Goal: Task Accomplishment & Management: Manage account settings

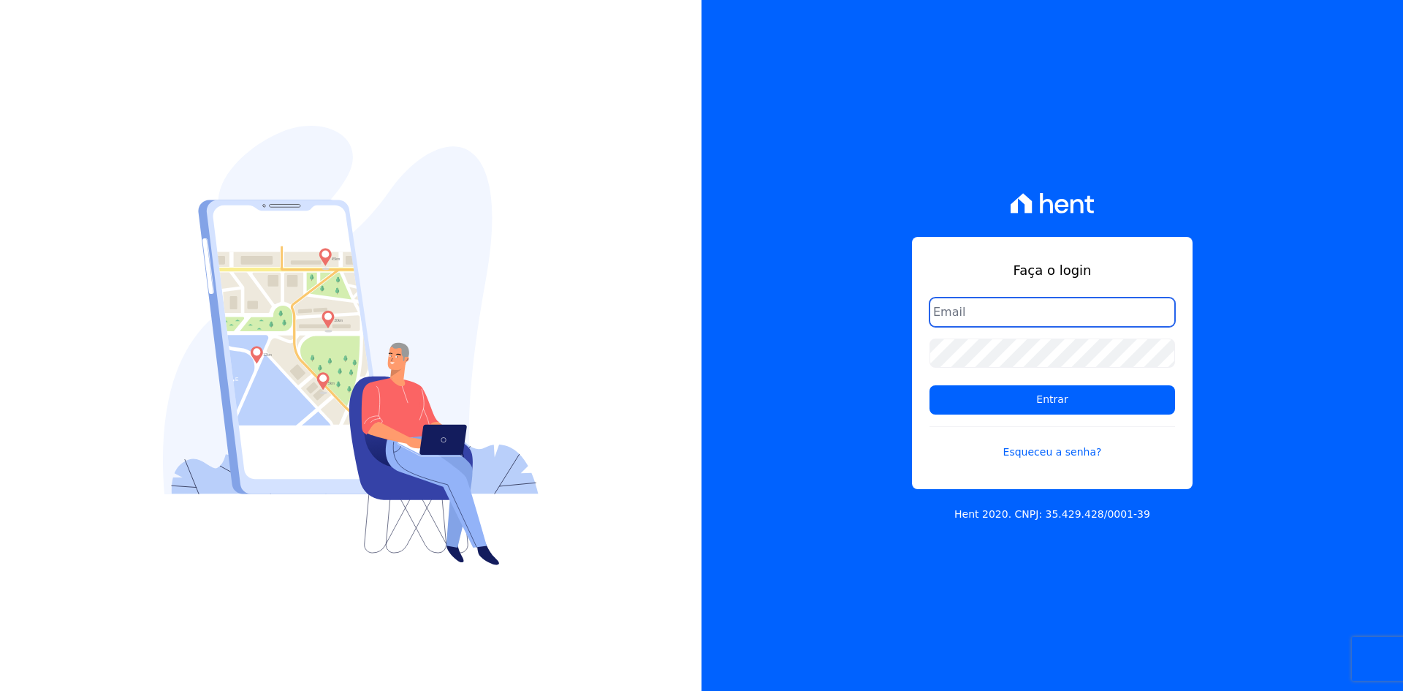
type input "[EMAIL_ADDRESS][DOMAIN_NAME]"
click at [417, 97] on div at bounding box center [351, 345] width 702 height 691
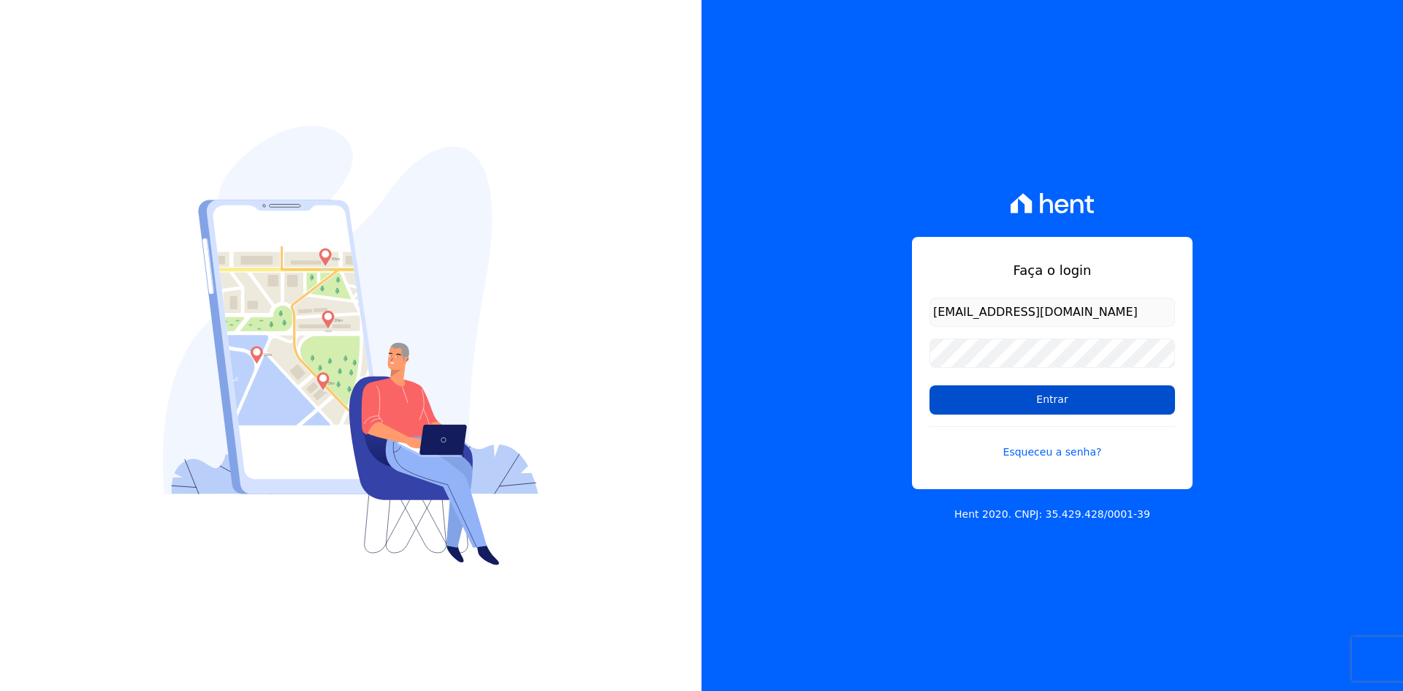
click at [969, 392] on input "Entrar" at bounding box center [1053, 399] width 246 height 29
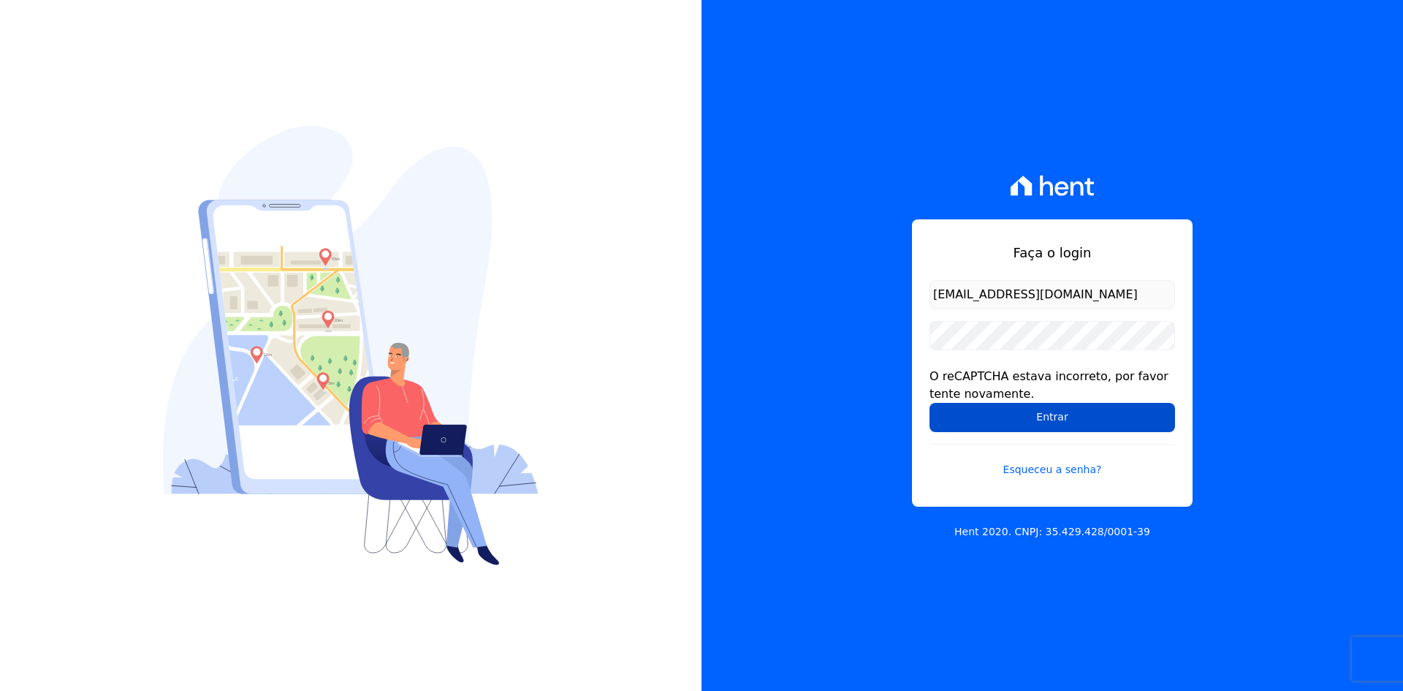
click at [943, 412] on input "Entrar" at bounding box center [1053, 417] width 246 height 29
click at [784, 394] on div "Faça o login contato@grupokaiser.com.br O reCAPTCHA estava incorreto, por favor…" at bounding box center [1053, 345] width 702 height 691
click at [961, 414] on input "Entrar" at bounding box center [1053, 417] width 246 height 29
click at [855, 410] on div "Faça o login contato@grupokaiser.com.br O reCAPTCHA estava incorreto, por favor…" at bounding box center [1053, 345] width 702 height 691
click at [967, 411] on input "Entrar" at bounding box center [1053, 417] width 246 height 29
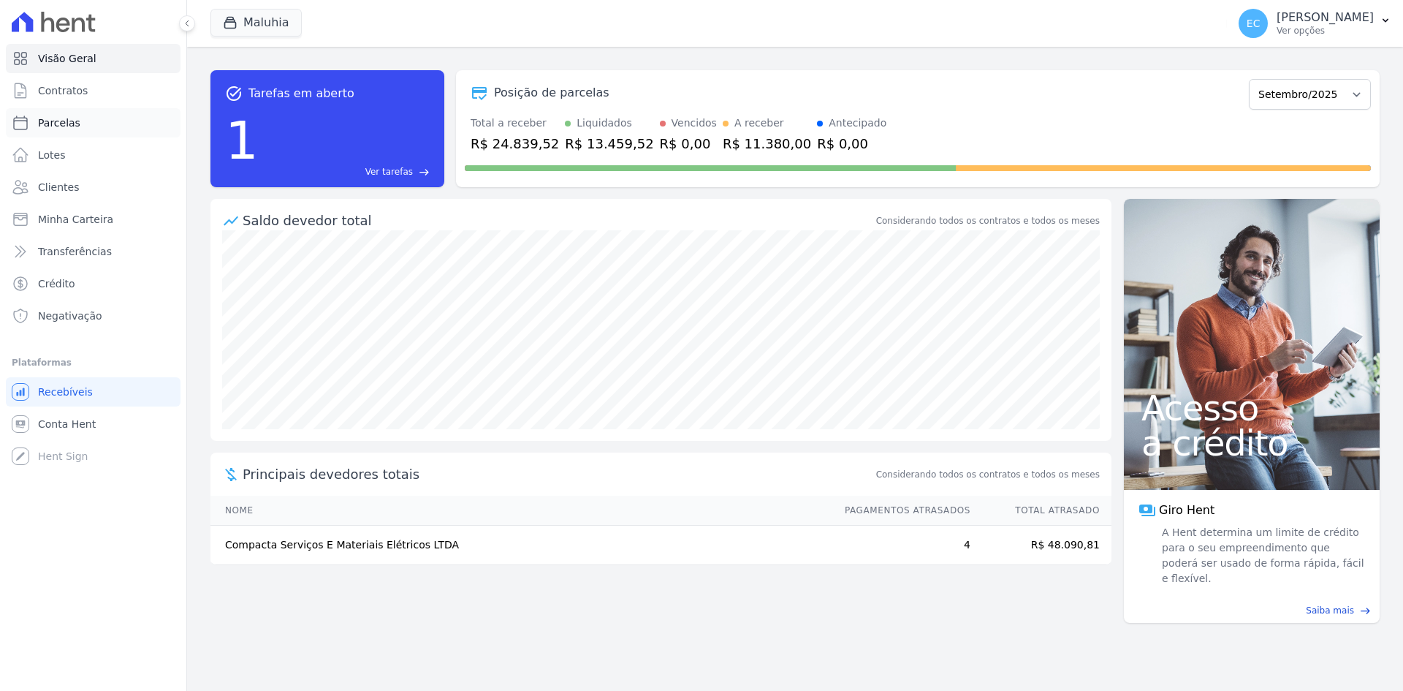
click at [93, 116] on link "Parcelas" at bounding box center [93, 122] width 175 height 29
select select
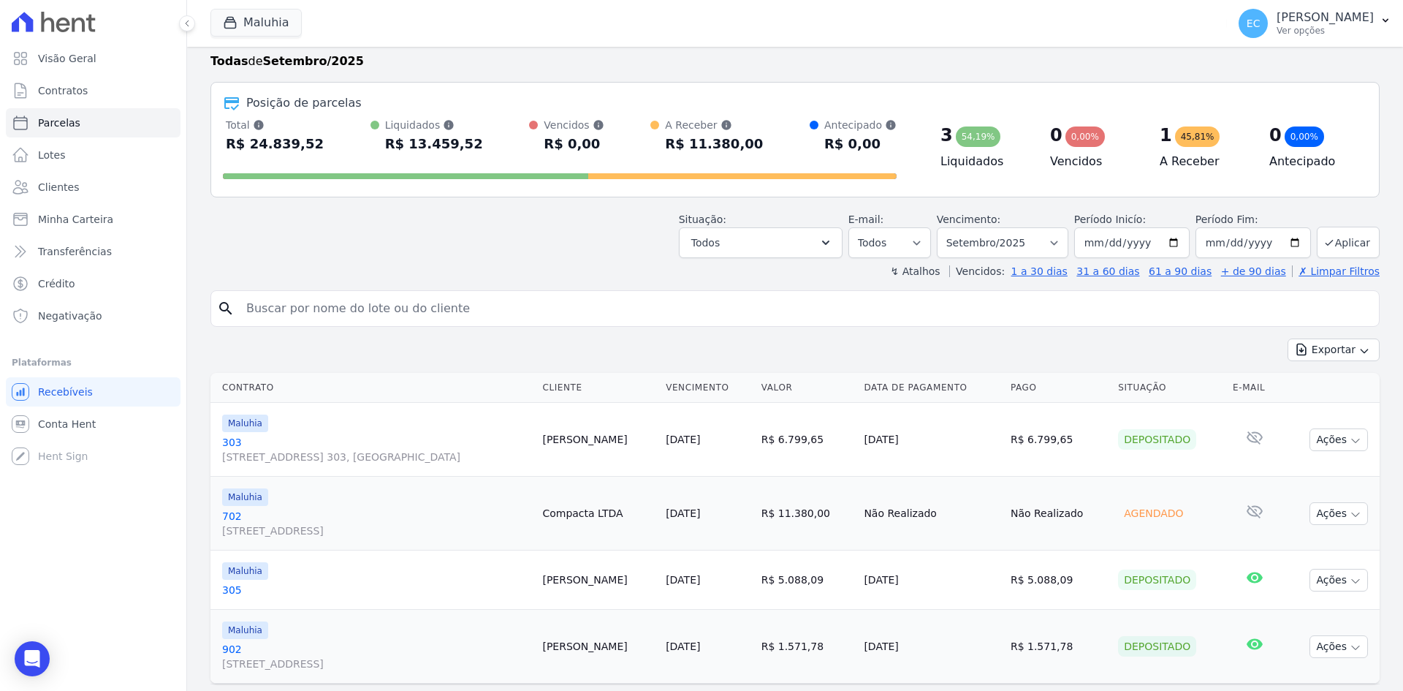
scroll to position [69, 0]
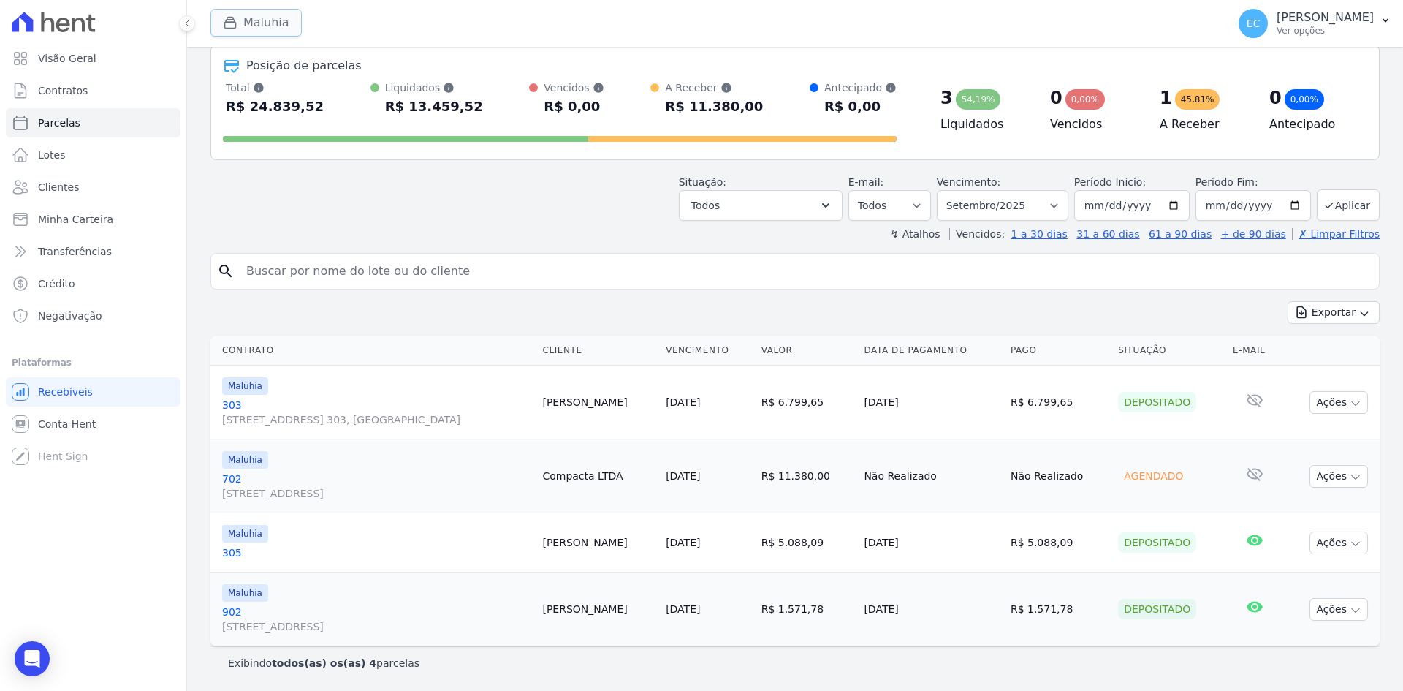
click at [254, 23] on button "Maluhia" at bounding box center [255, 23] width 91 height 28
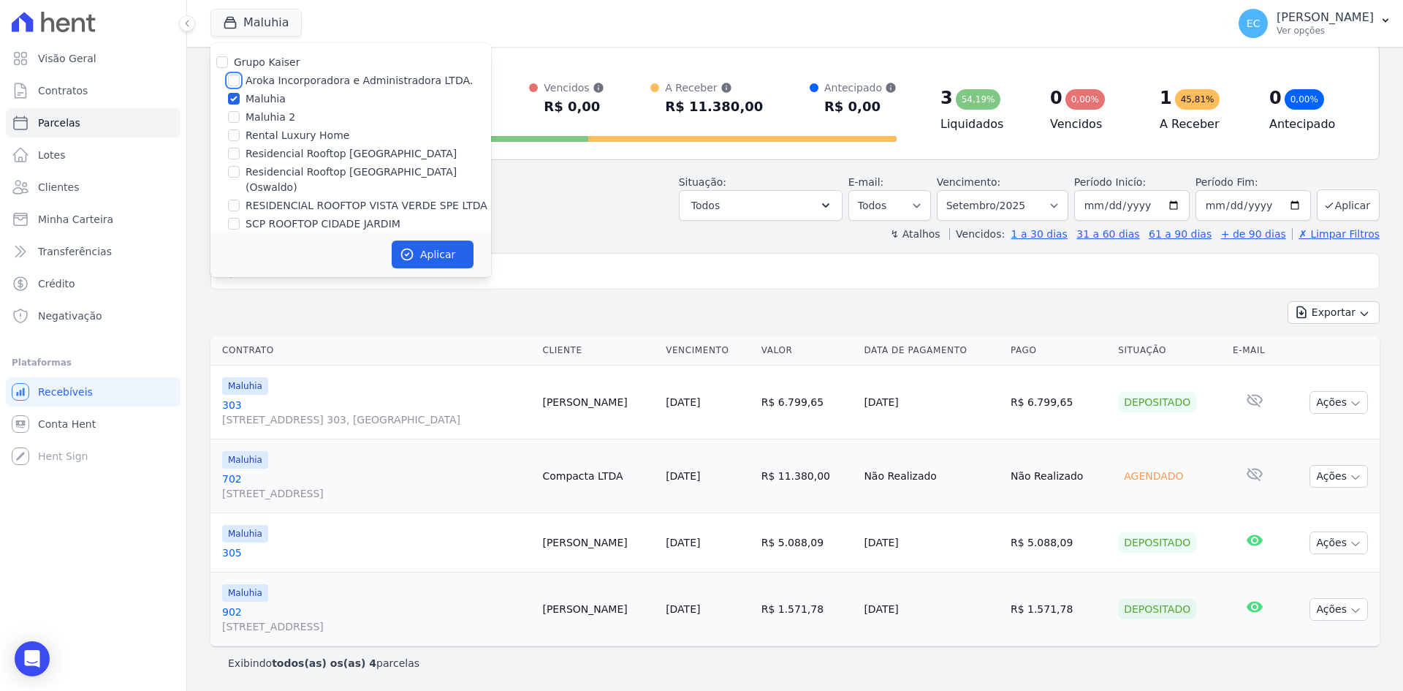
click at [235, 81] on input "Aroka Incorporadora e Administradora LTDA." at bounding box center [234, 81] width 12 height 12
checkbox input "true"
click at [233, 96] on input "Maluhia" at bounding box center [234, 99] width 12 height 12
checkbox input "false"
click at [416, 249] on button "Aplicar" at bounding box center [433, 254] width 82 height 28
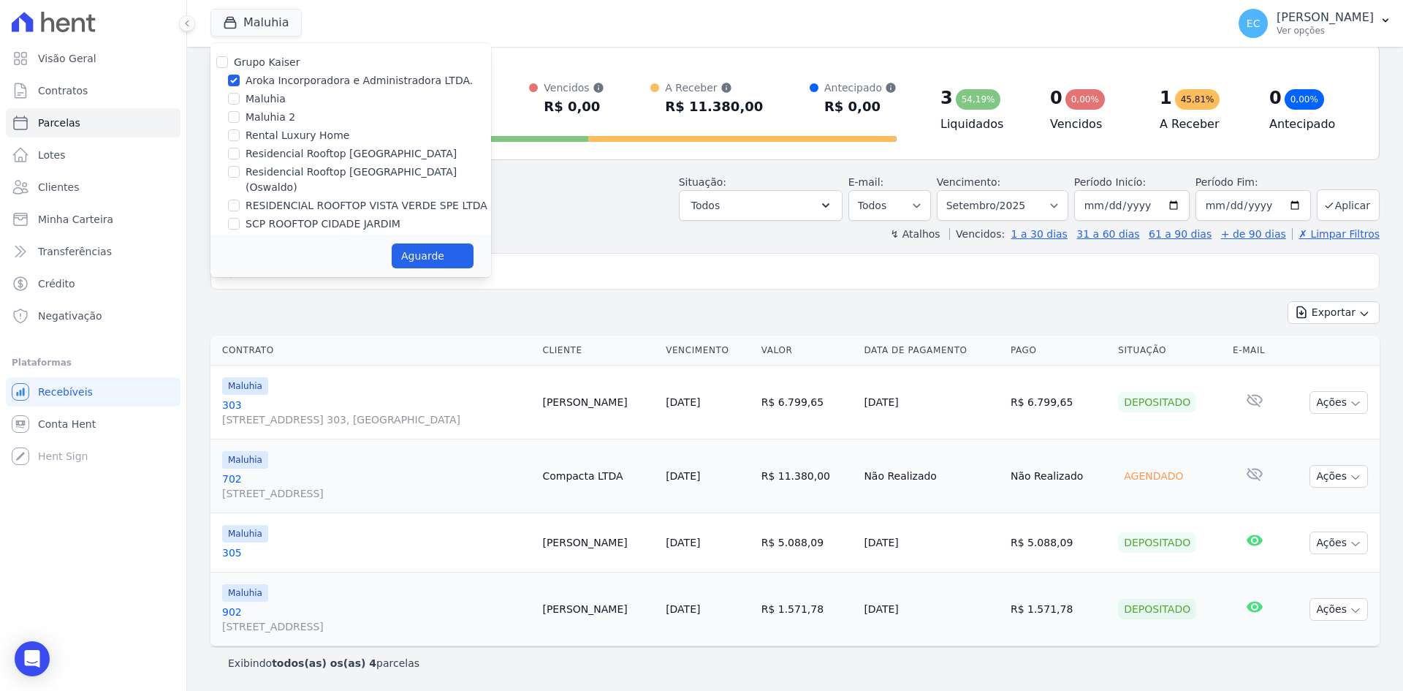
select select
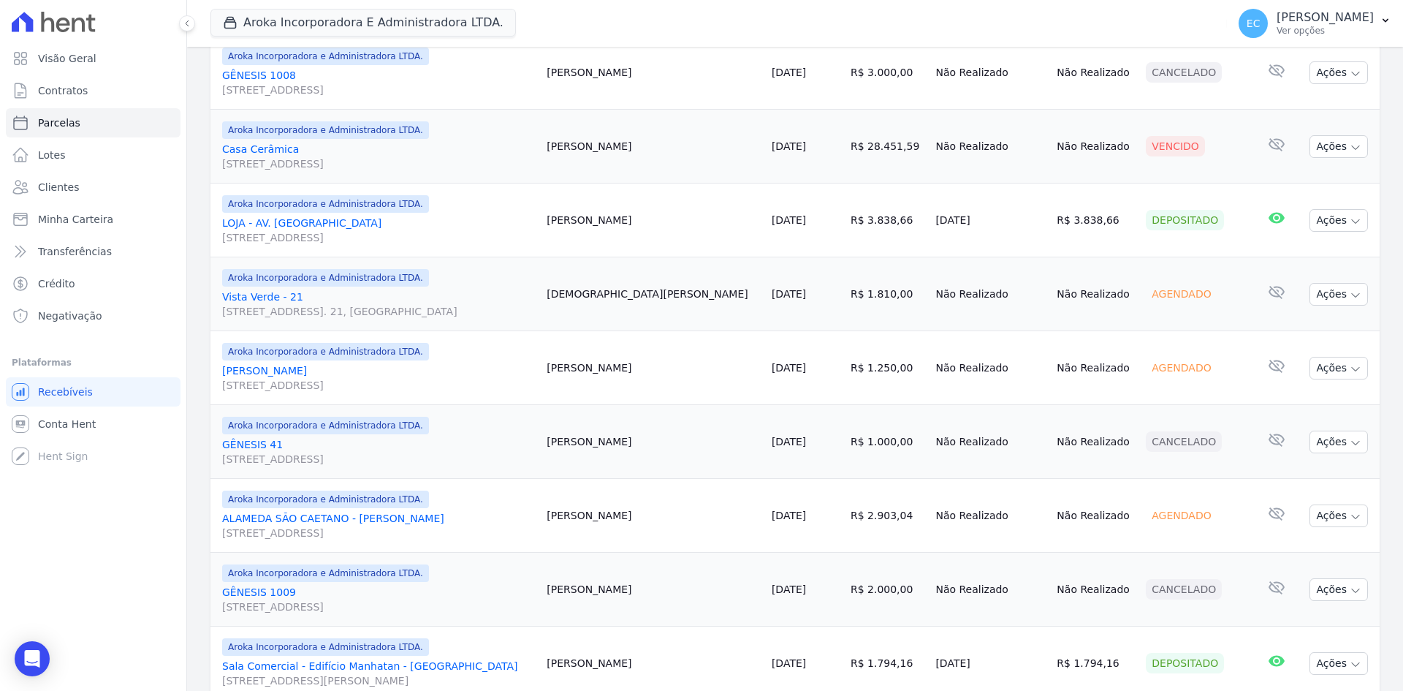
scroll to position [1191, 0]
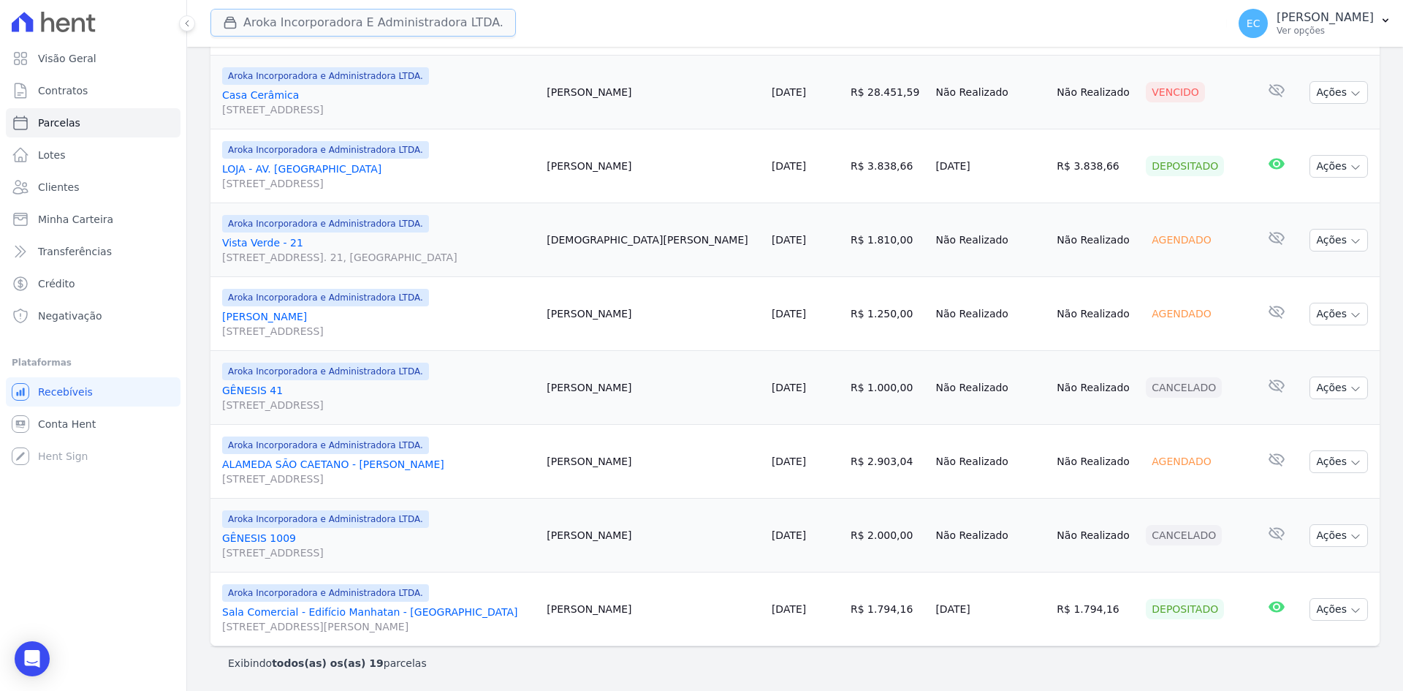
click at [227, 13] on button "Aroka Incorporadora E Administradora LTDA." at bounding box center [363, 23] width 306 height 28
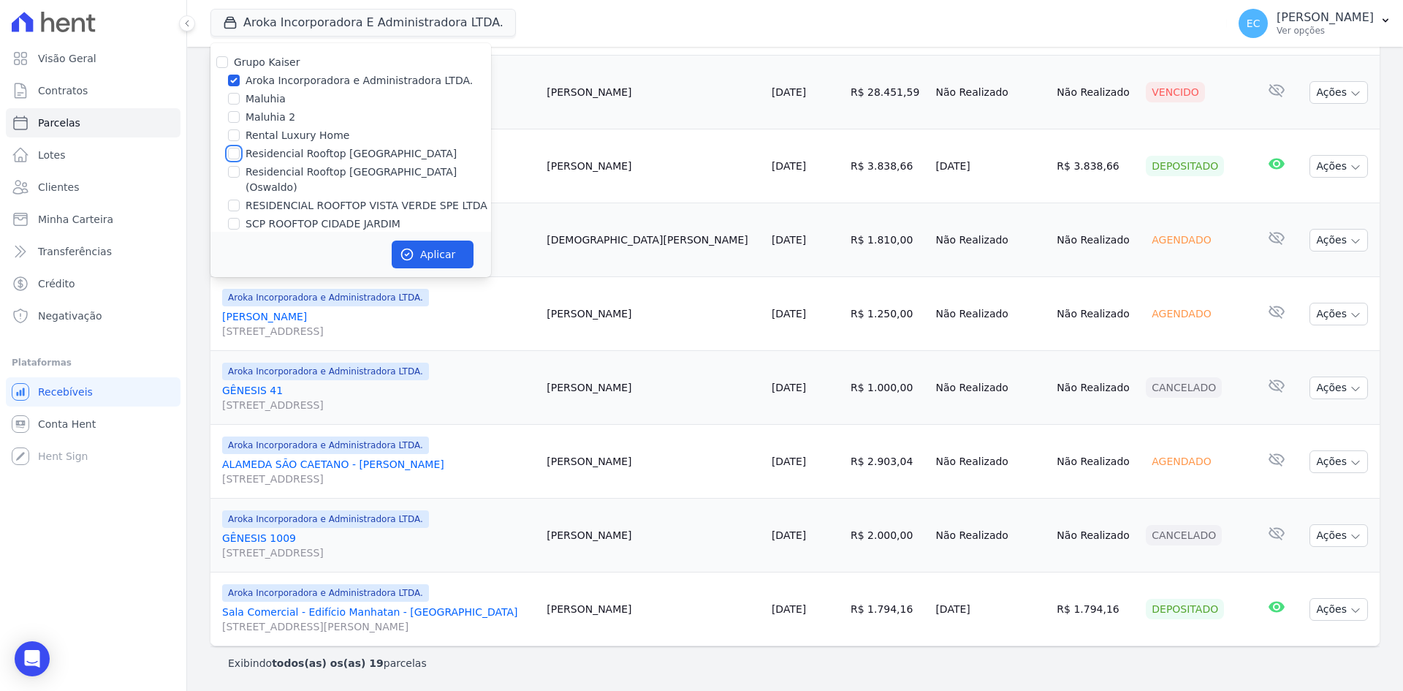
click at [230, 156] on input "Residencial Rooftop [GEOGRAPHIC_DATA]" at bounding box center [234, 154] width 12 height 12
checkbox input "true"
click at [230, 78] on input "Aroka Incorporadora e Administradora LTDA." at bounding box center [234, 81] width 12 height 12
checkbox input "false"
click at [400, 254] on button "Aplicar" at bounding box center [433, 254] width 82 height 28
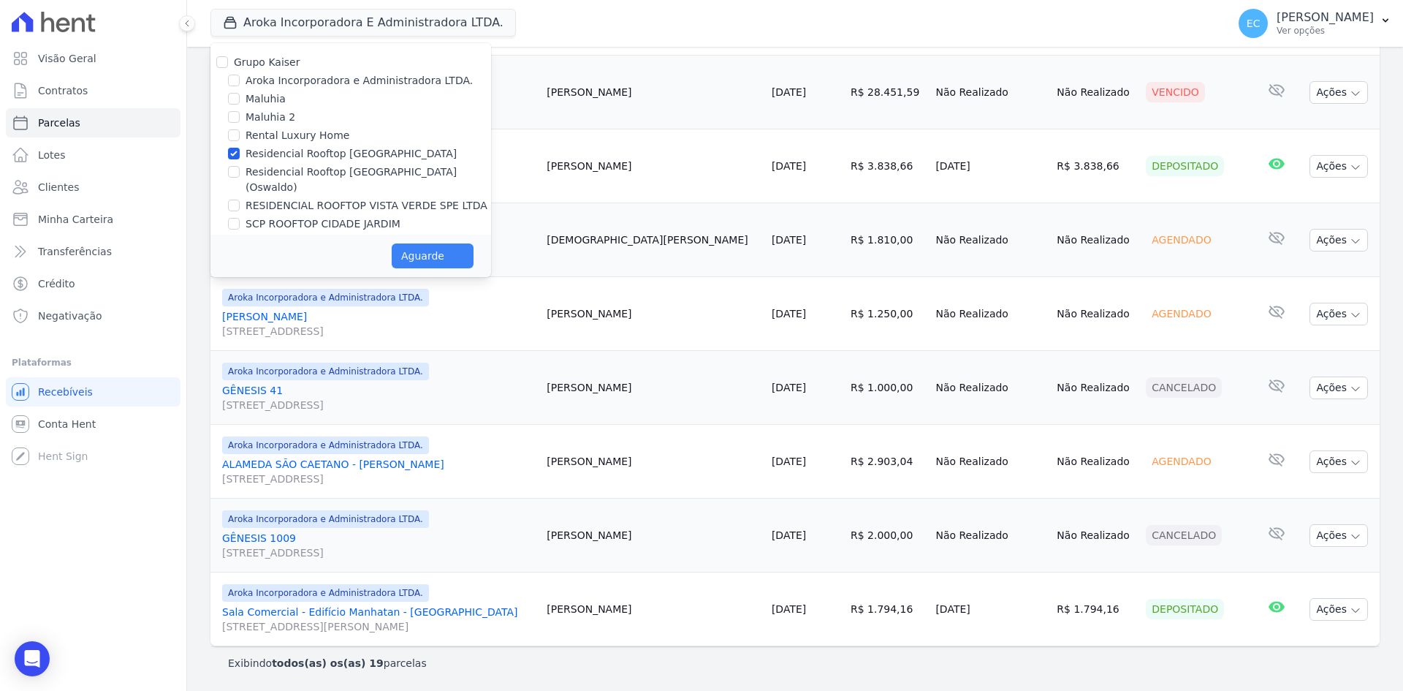
select select
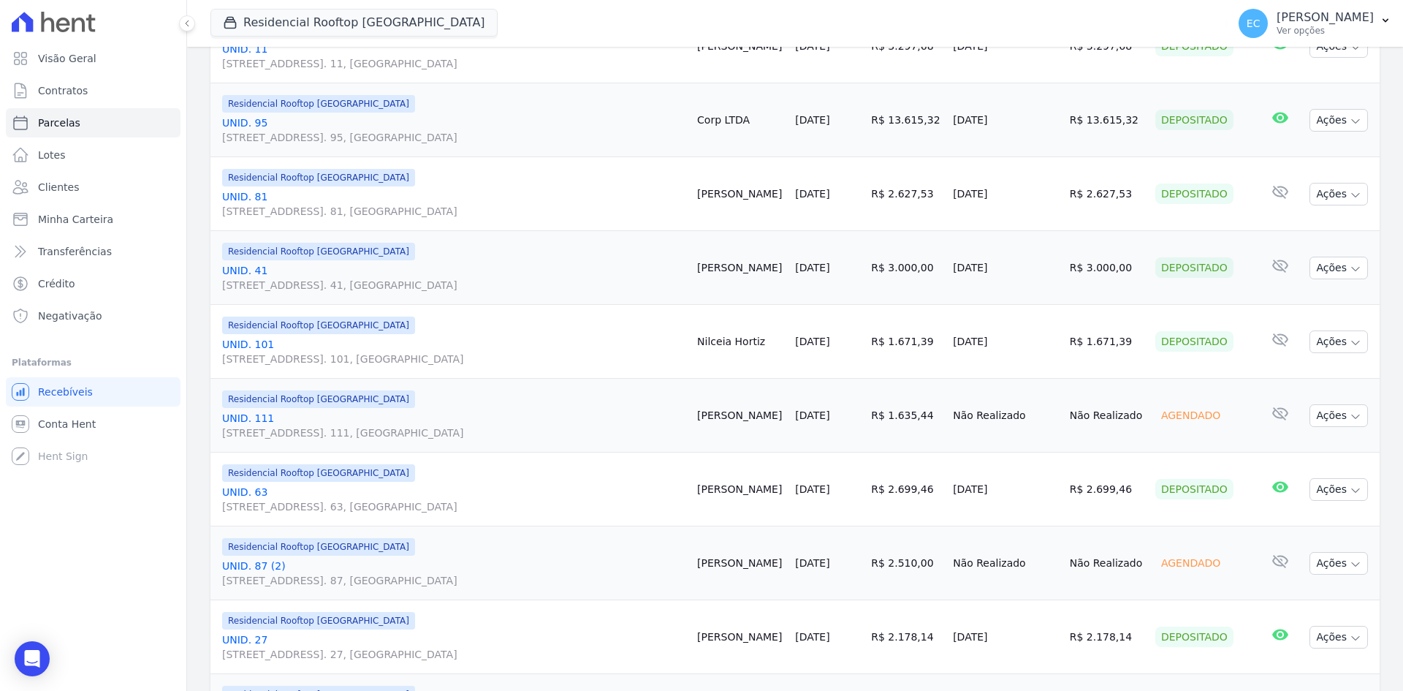
scroll to position [1169, 0]
